Goal: Task Accomplishment & Management: Manage account settings

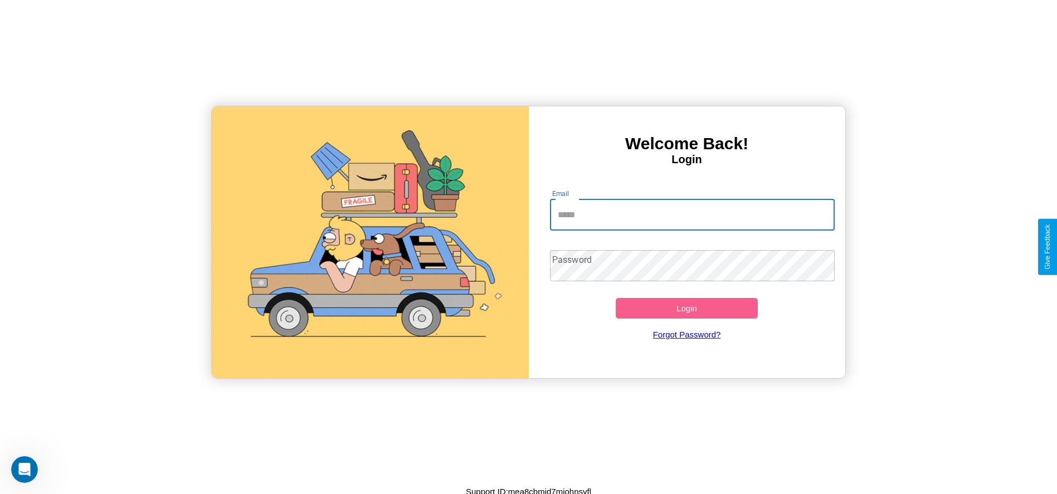
click at [692, 215] on input "Email" at bounding box center [692, 214] width 285 height 31
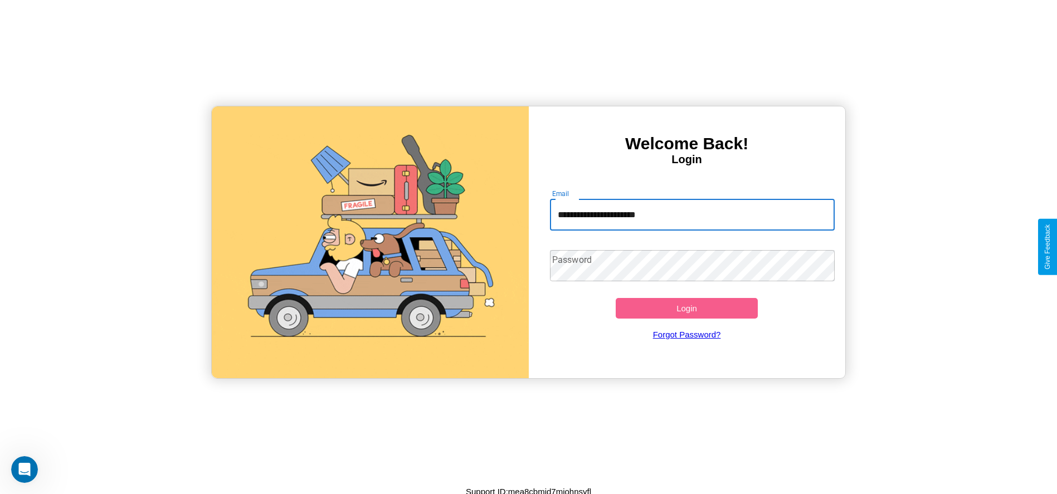
type input "**********"
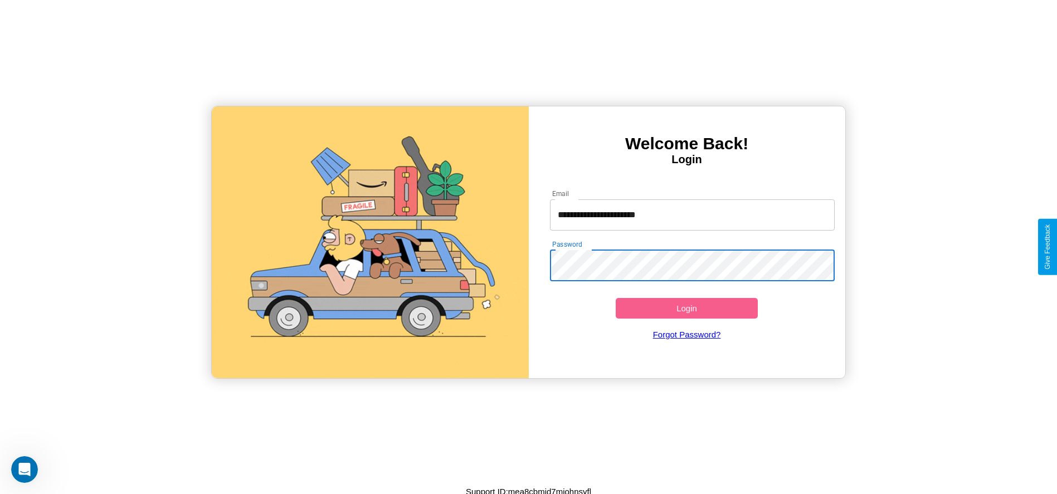
click at [686, 308] on button "Login" at bounding box center [687, 308] width 143 height 21
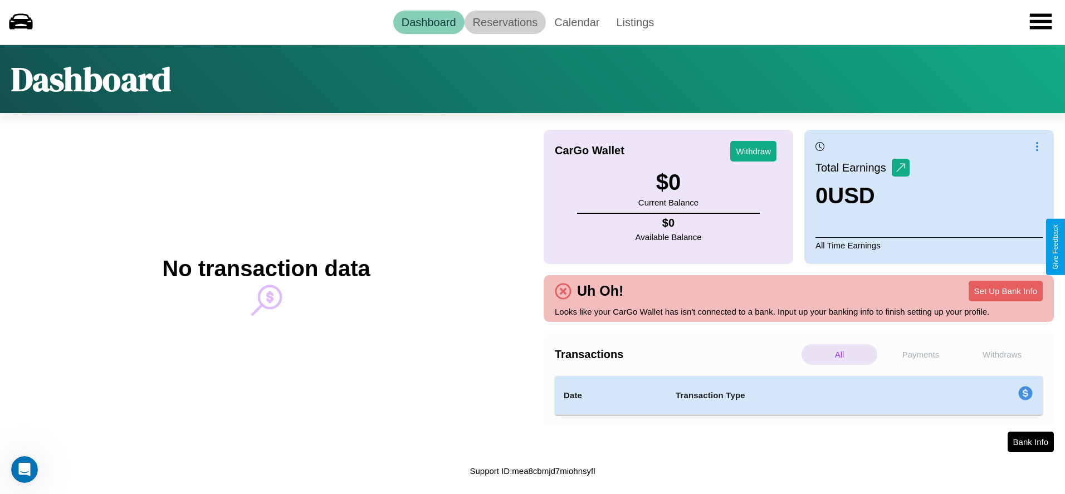
click at [505, 22] on link "Reservations" at bounding box center [506, 22] width 82 height 23
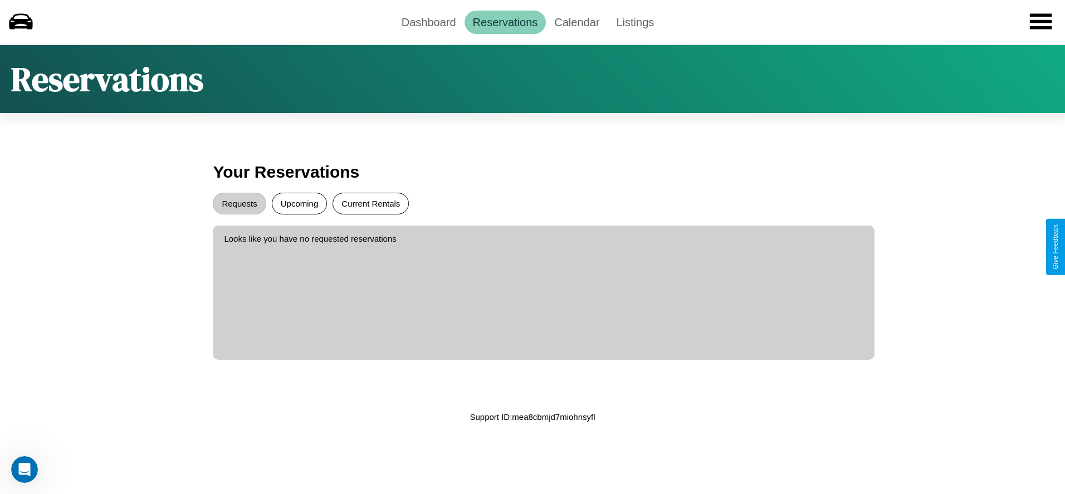
click at [371, 203] on button "Current Rentals" at bounding box center [371, 204] width 76 height 22
click at [299, 203] on button "Upcoming" at bounding box center [300, 204] width 56 height 22
click at [240, 203] on button "Requests" at bounding box center [239, 204] width 53 height 22
click at [577, 22] on link "Calendar" at bounding box center [577, 22] width 62 height 23
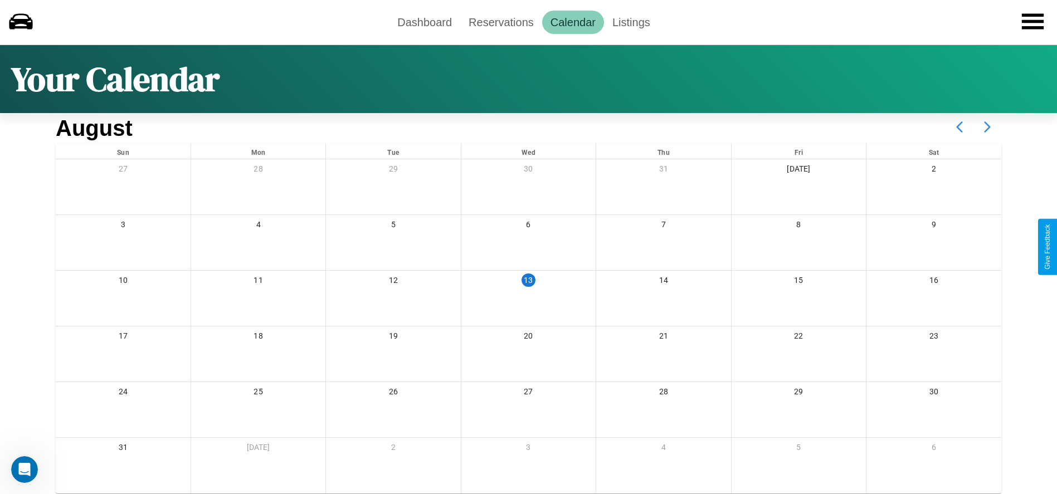
click at [987, 127] on icon at bounding box center [987, 127] width 28 height 28
